Goal: Obtain resource: Obtain resource

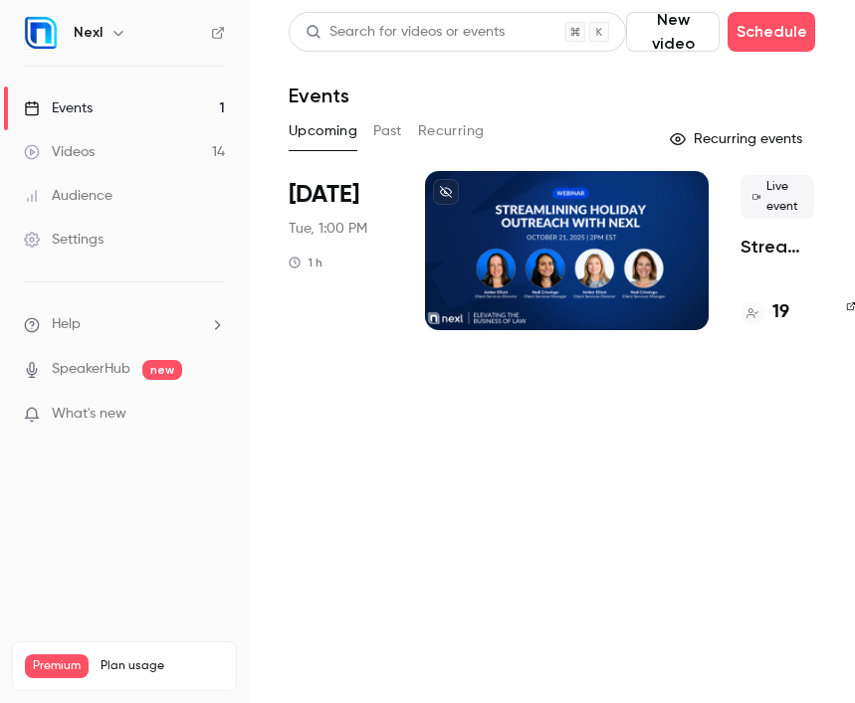
click at [387, 134] on button "Past" at bounding box center [387, 131] width 29 height 32
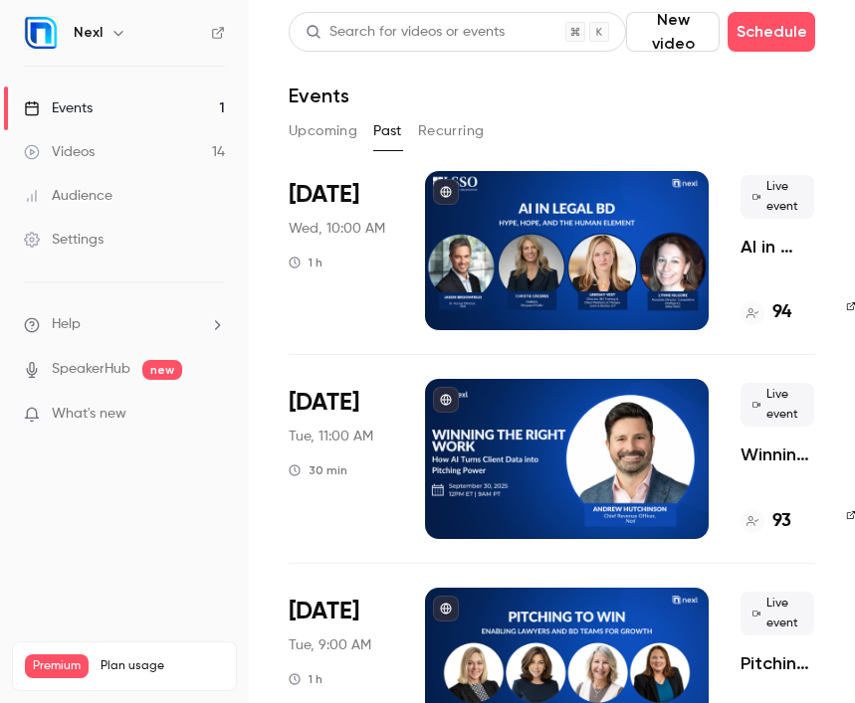
click at [317, 199] on span "[DATE]" at bounding box center [324, 195] width 71 height 32
click at [531, 249] on div at bounding box center [567, 250] width 284 height 159
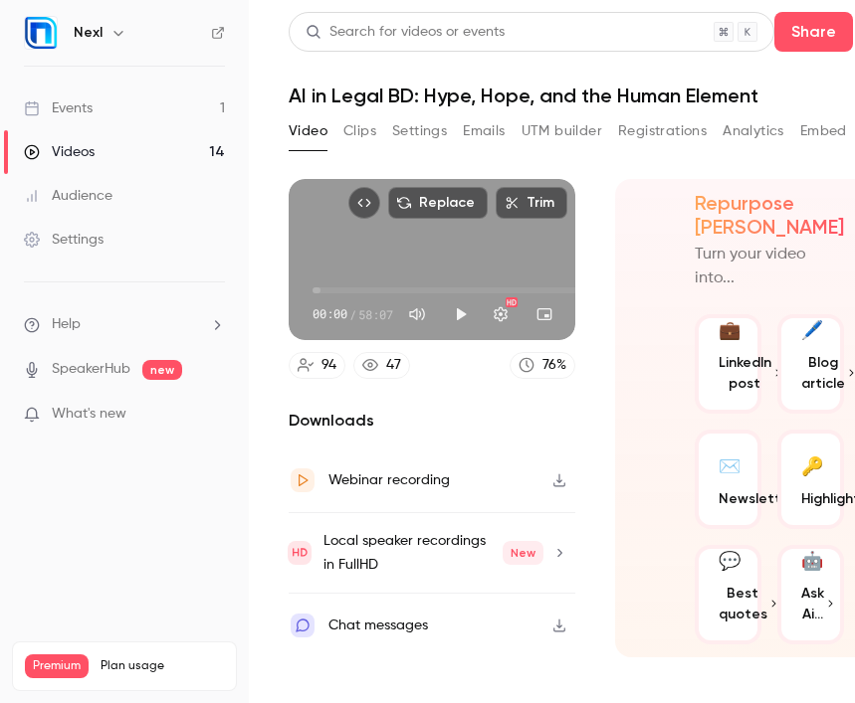
click at [743, 597] on span "Best quotes" at bounding box center [742, 604] width 49 height 42
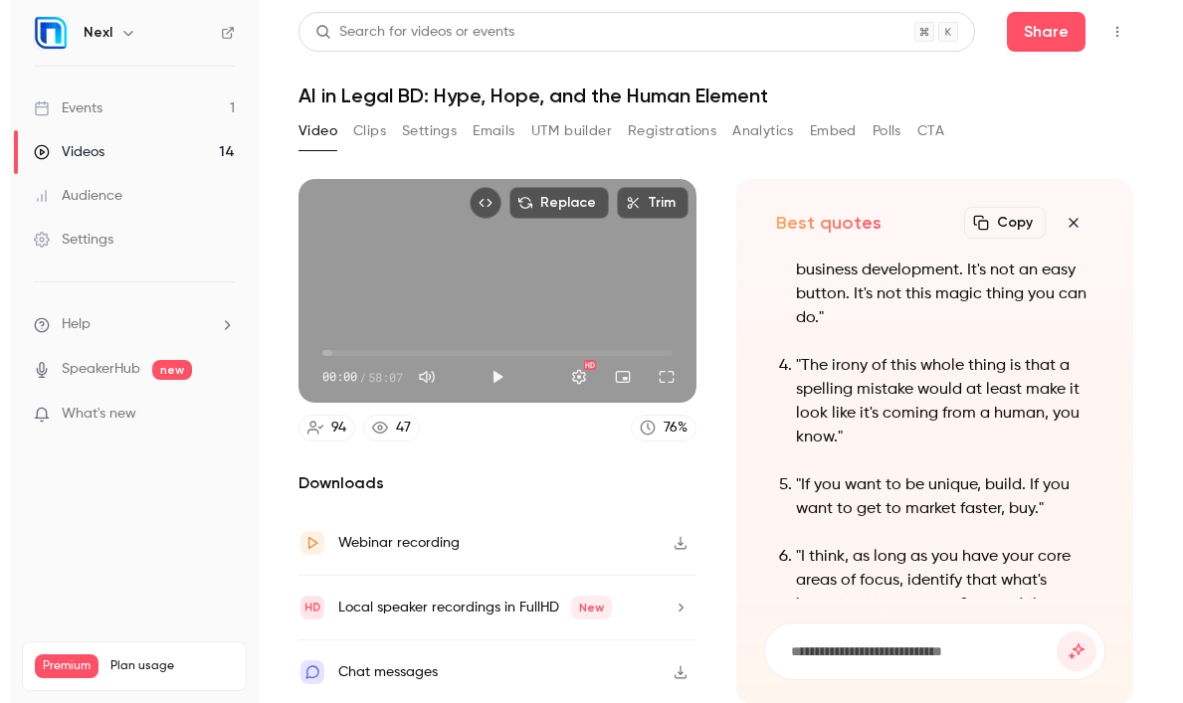
scroll to position [-202, 0]
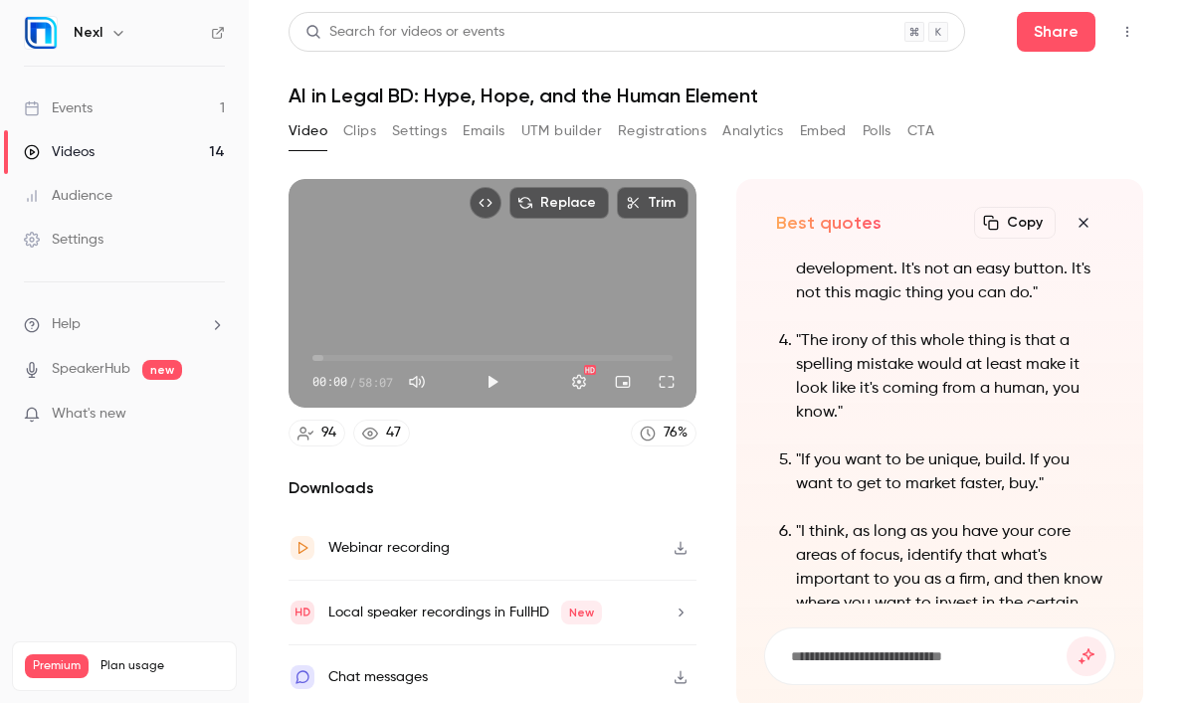
click at [362, 128] on button "Clips" at bounding box center [359, 131] width 33 height 32
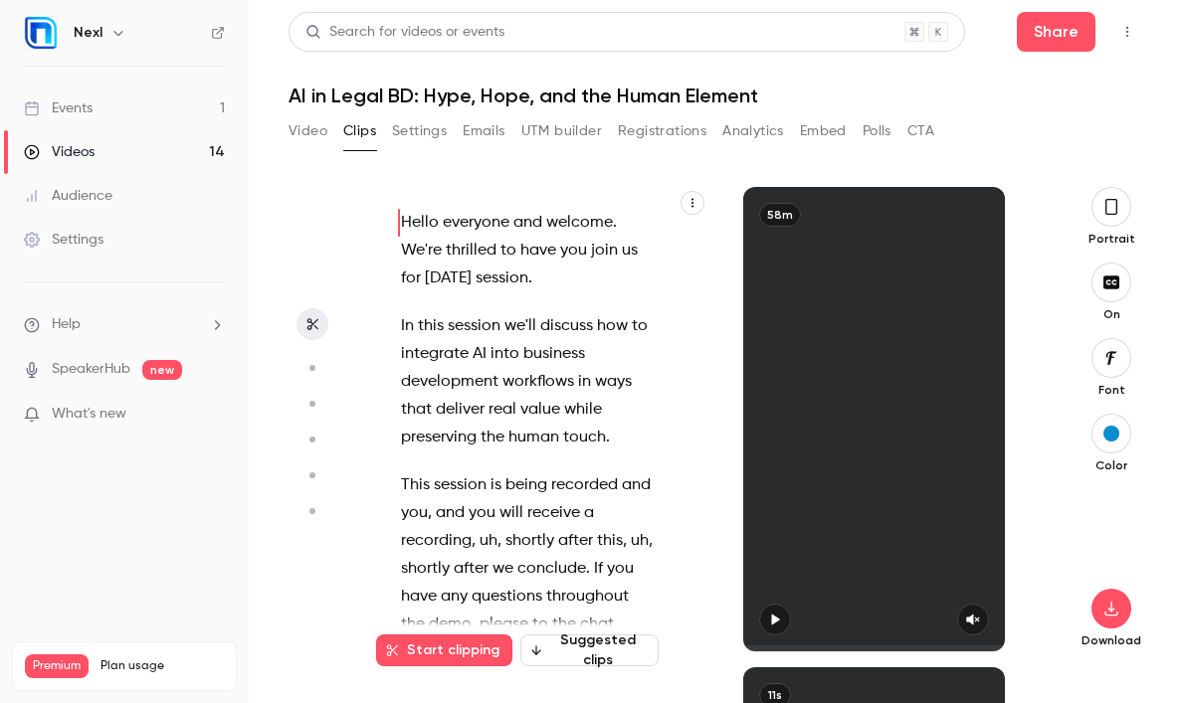
click at [694, 209] on button "button" at bounding box center [693, 203] width 24 height 24
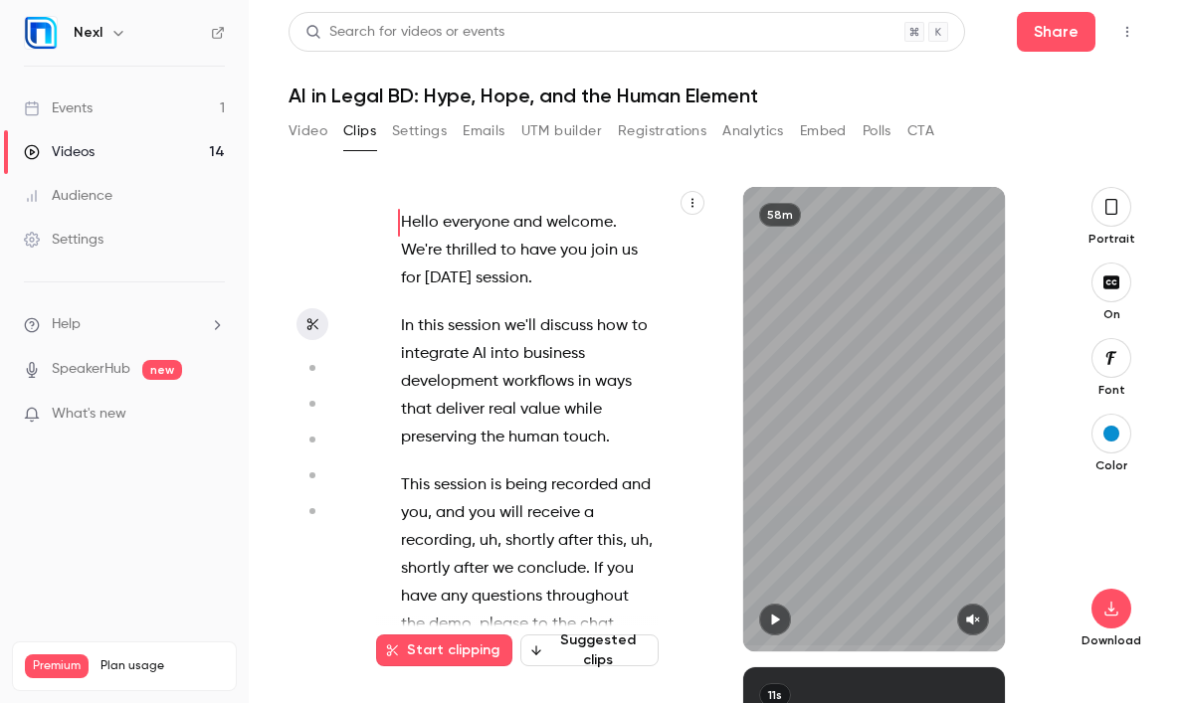
click at [690, 201] on icon "button" at bounding box center [693, 203] width 12 height 12
click at [645, 257] on div "Copy transcript" at bounding box center [611, 250] width 151 height 20
